Goal: Task Accomplishment & Management: Complete application form

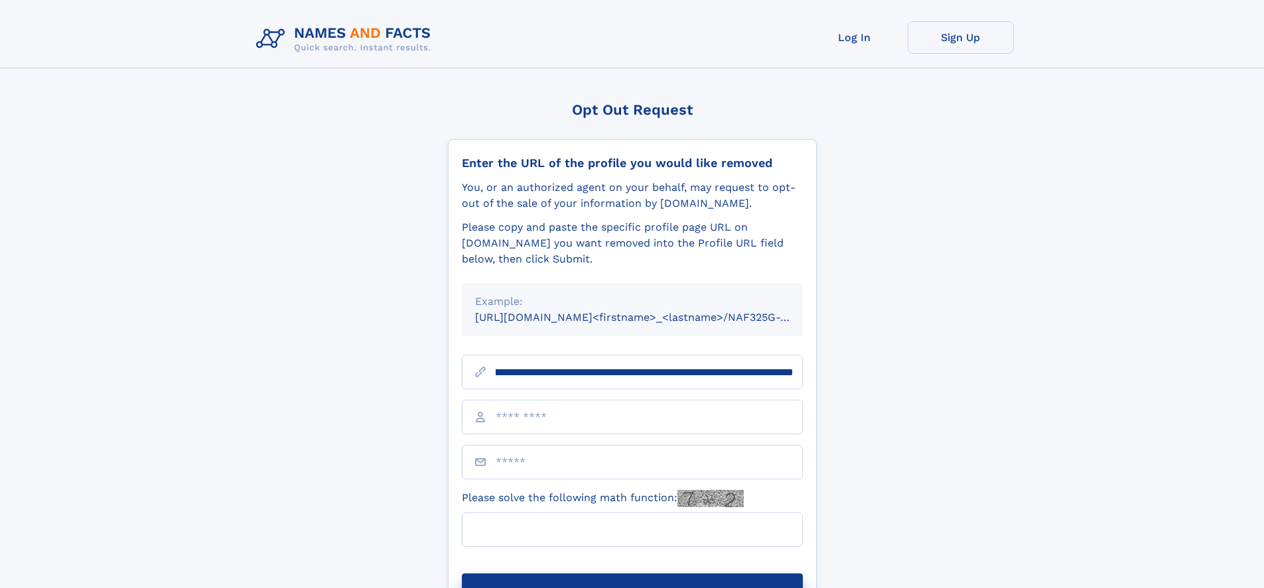
scroll to position [0, 175]
type input "**********"
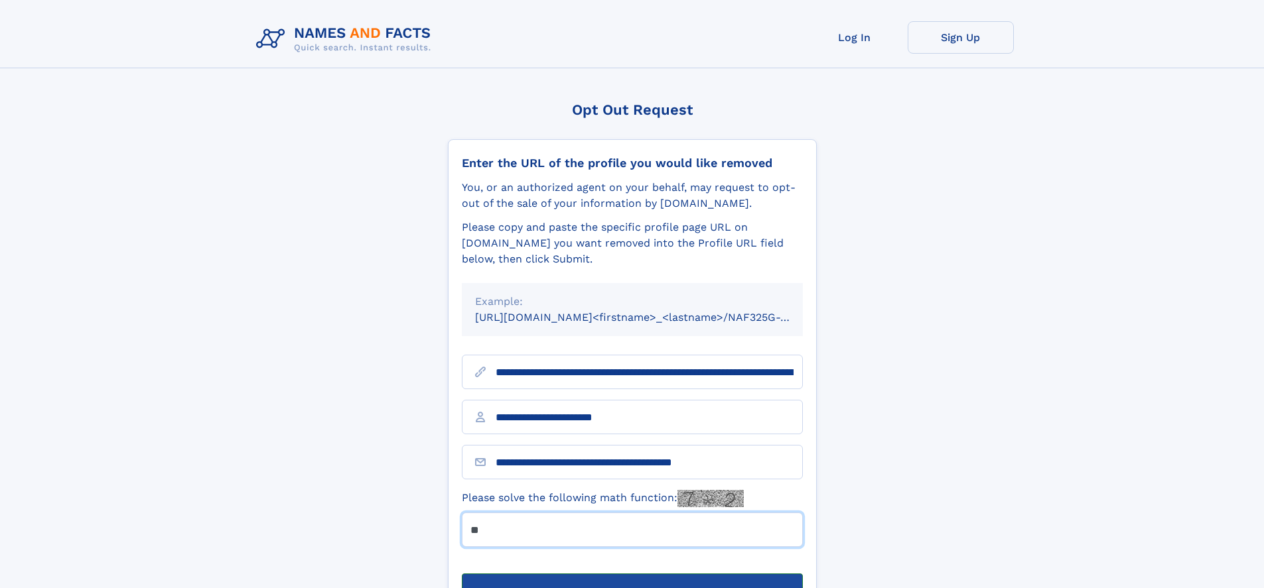
type input "**"
click at [631, 574] on button "Submit Opt Out Request" at bounding box center [632, 595] width 341 height 42
